Goal: Task Accomplishment & Management: Manage account settings

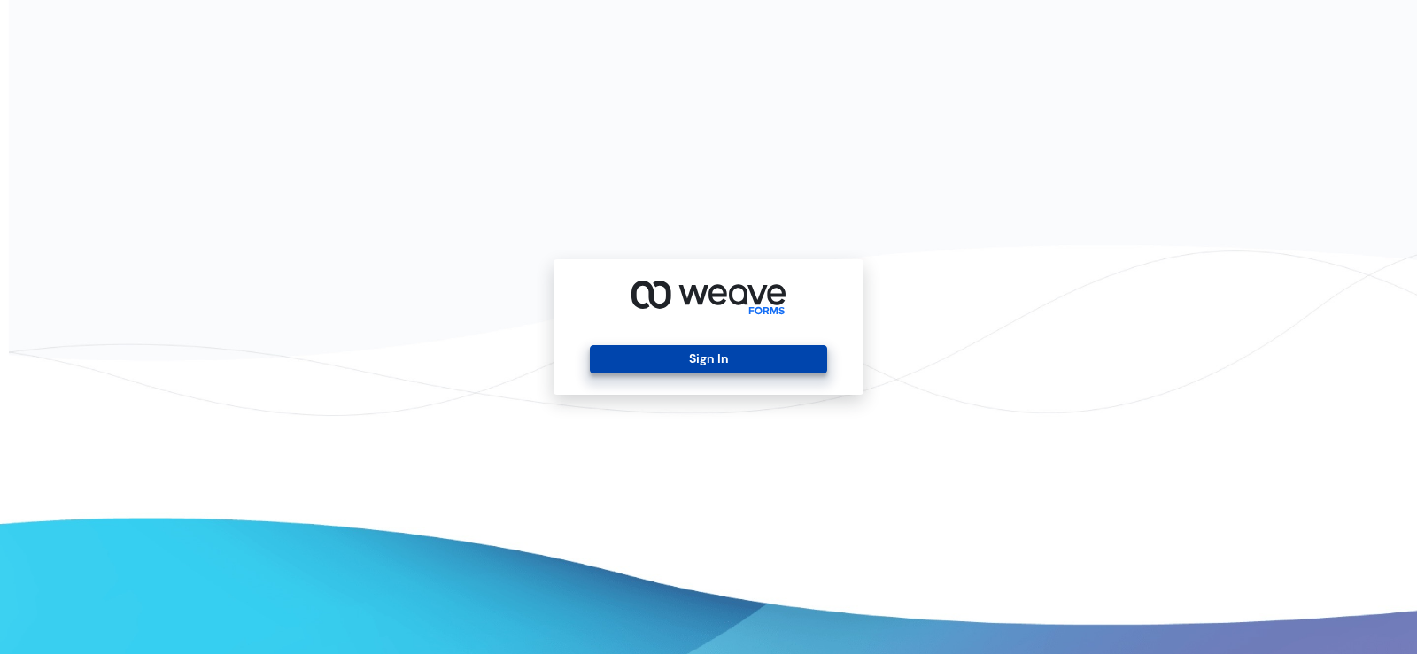
click at [731, 362] on button "Sign In" at bounding box center [708, 359] width 236 height 28
click at [760, 354] on button "Sign In" at bounding box center [708, 359] width 236 height 28
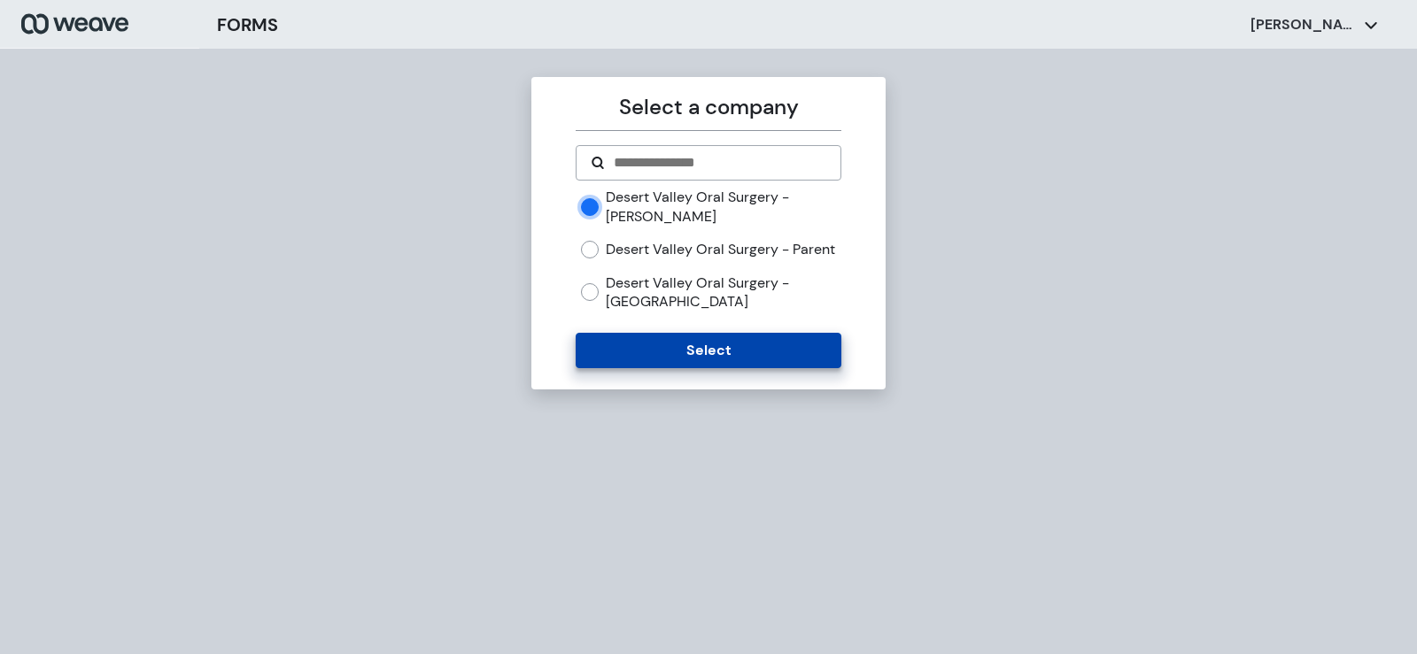
click at [676, 368] on button "Select" at bounding box center [708, 350] width 265 height 35
